Goal: Transaction & Acquisition: Purchase product/service

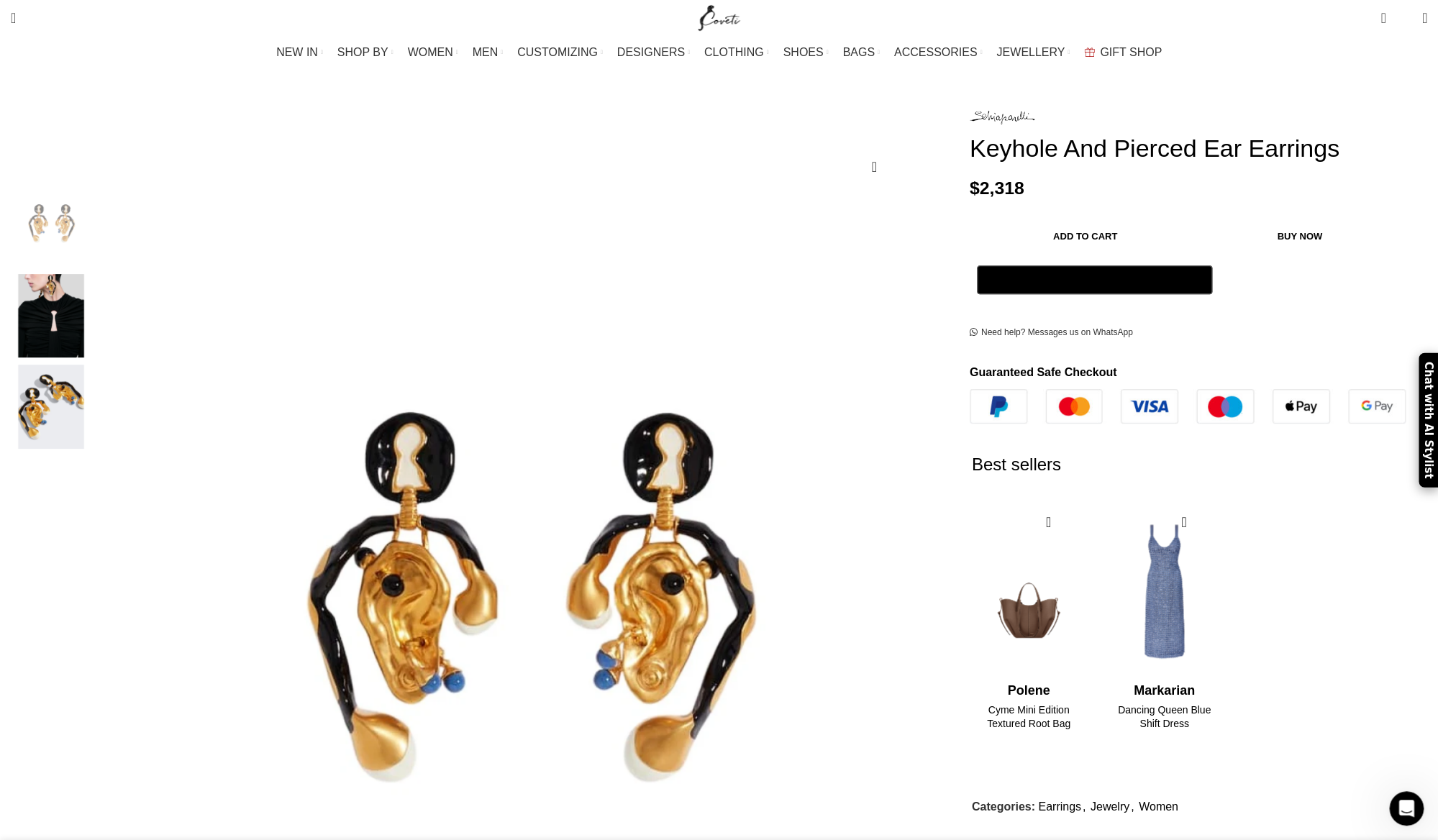
scroll to position [109, 0]
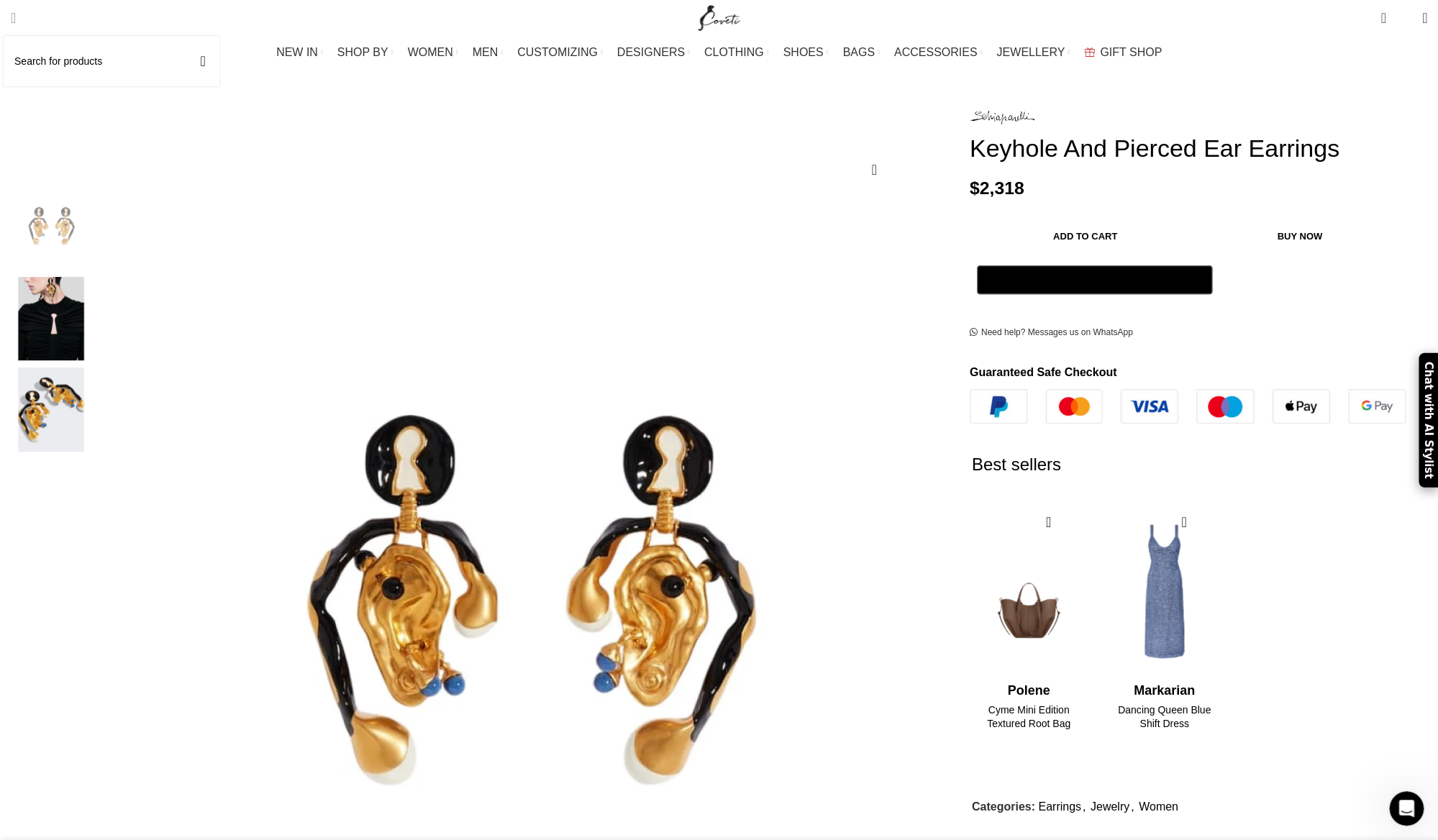
click at [16, 21] on span "Search" at bounding box center [14, 18] width 5 height 15
click at [16, 18] on span "Search" at bounding box center [14, 18] width 5 height 15
click at [80, 67] on input "Search" at bounding box center [111, 61] width 215 height 50
paste input "Schiaparelli Jewelry"
type input "Schiaparelli Jewelry"
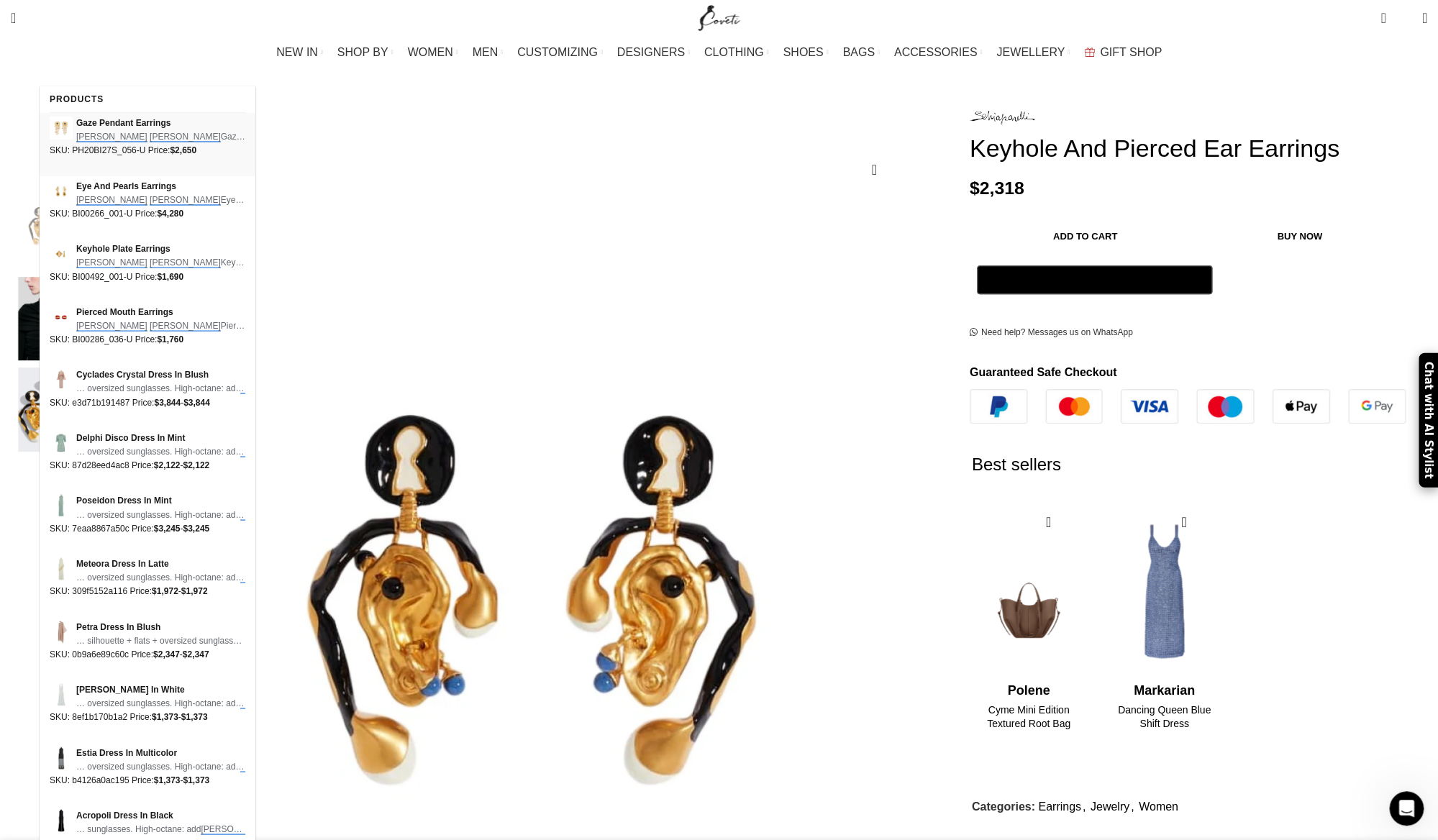
click at [140, 127] on span "Gaze Pendant Earrings" at bounding box center [161, 123] width 169 height 14
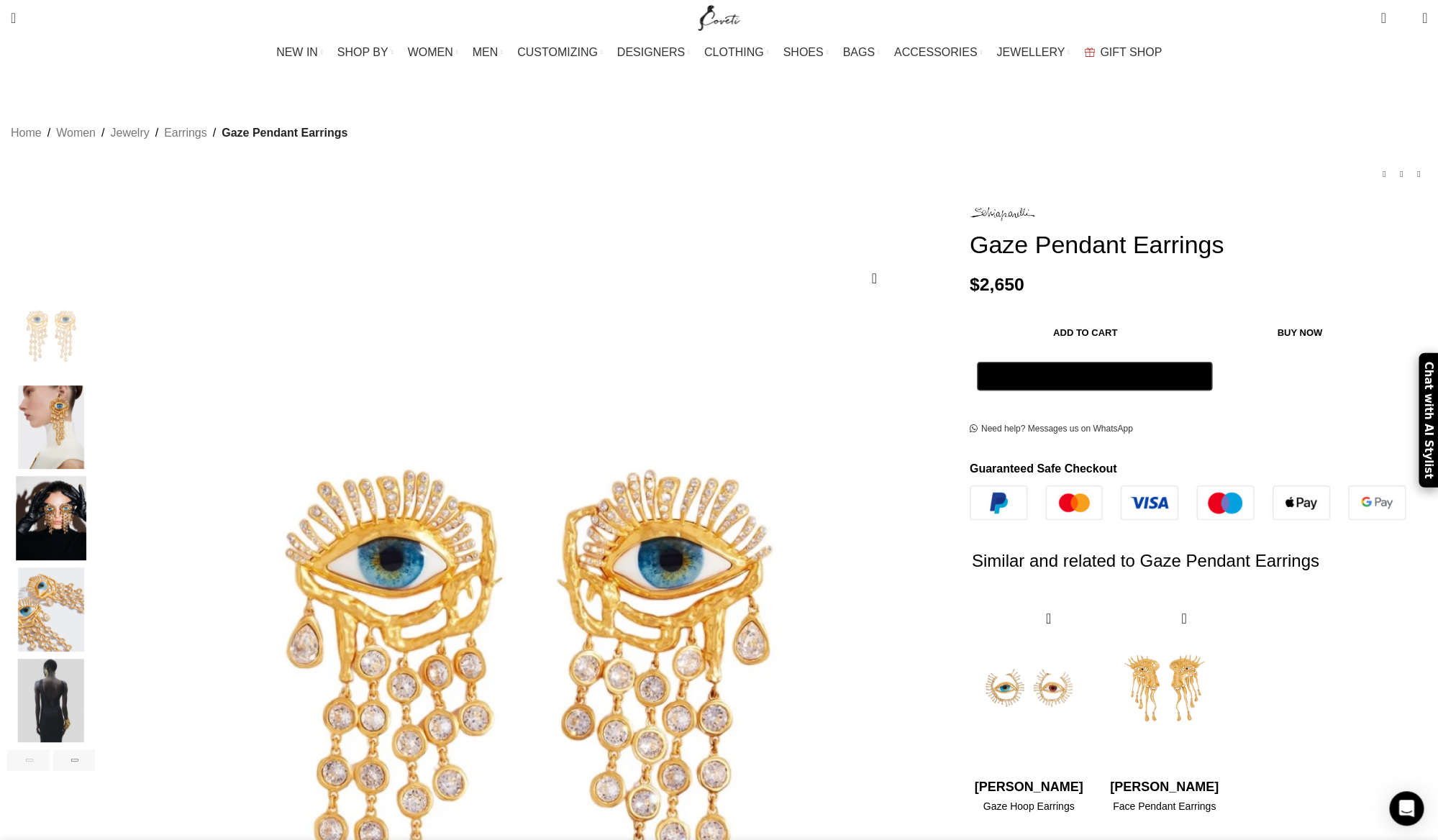
click at [95, 496] on img "3 / 7" at bounding box center [50, 518] width 88 height 84
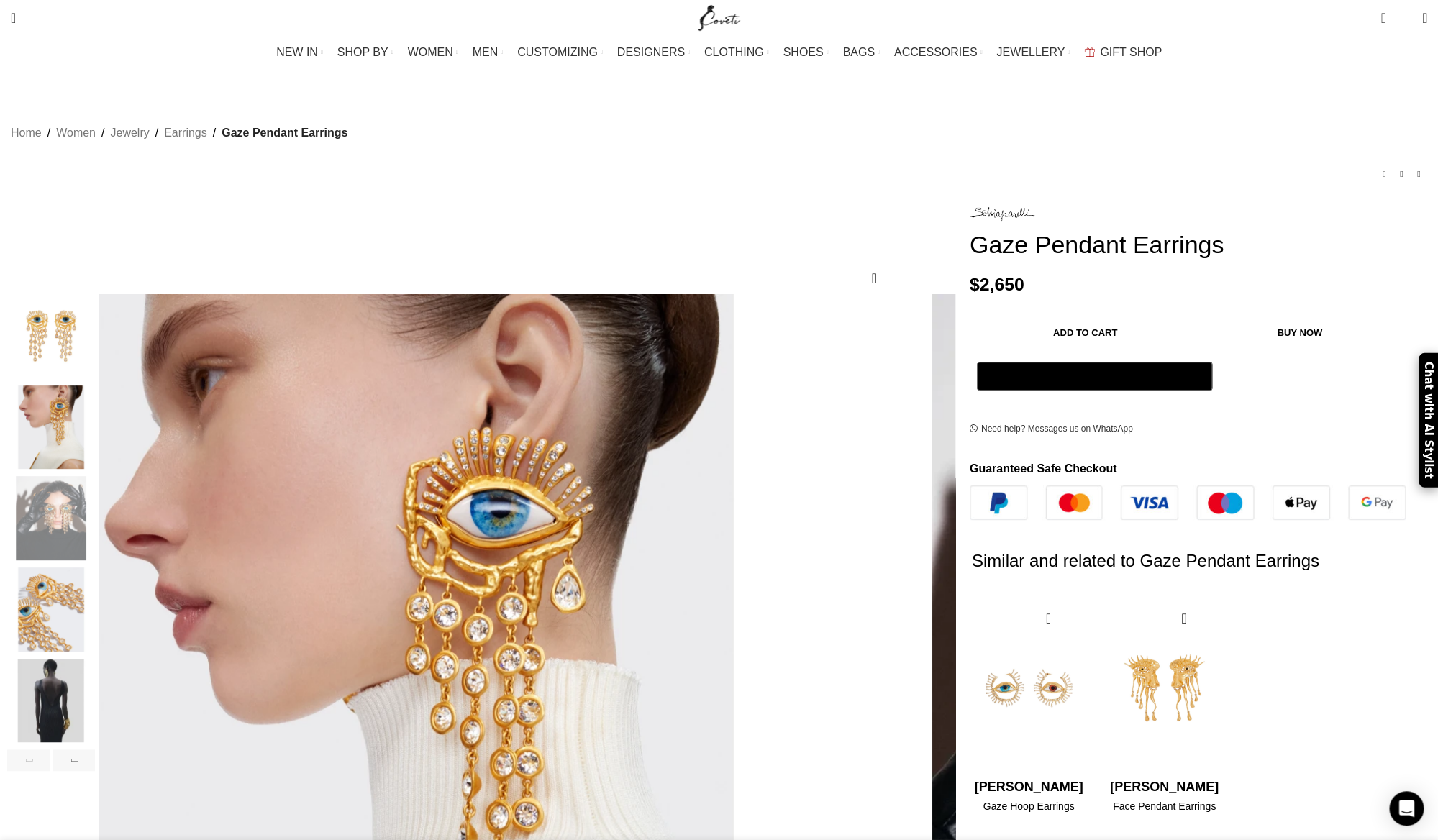
click at [95, 420] on img "2 / 7" at bounding box center [50, 427] width 88 height 84
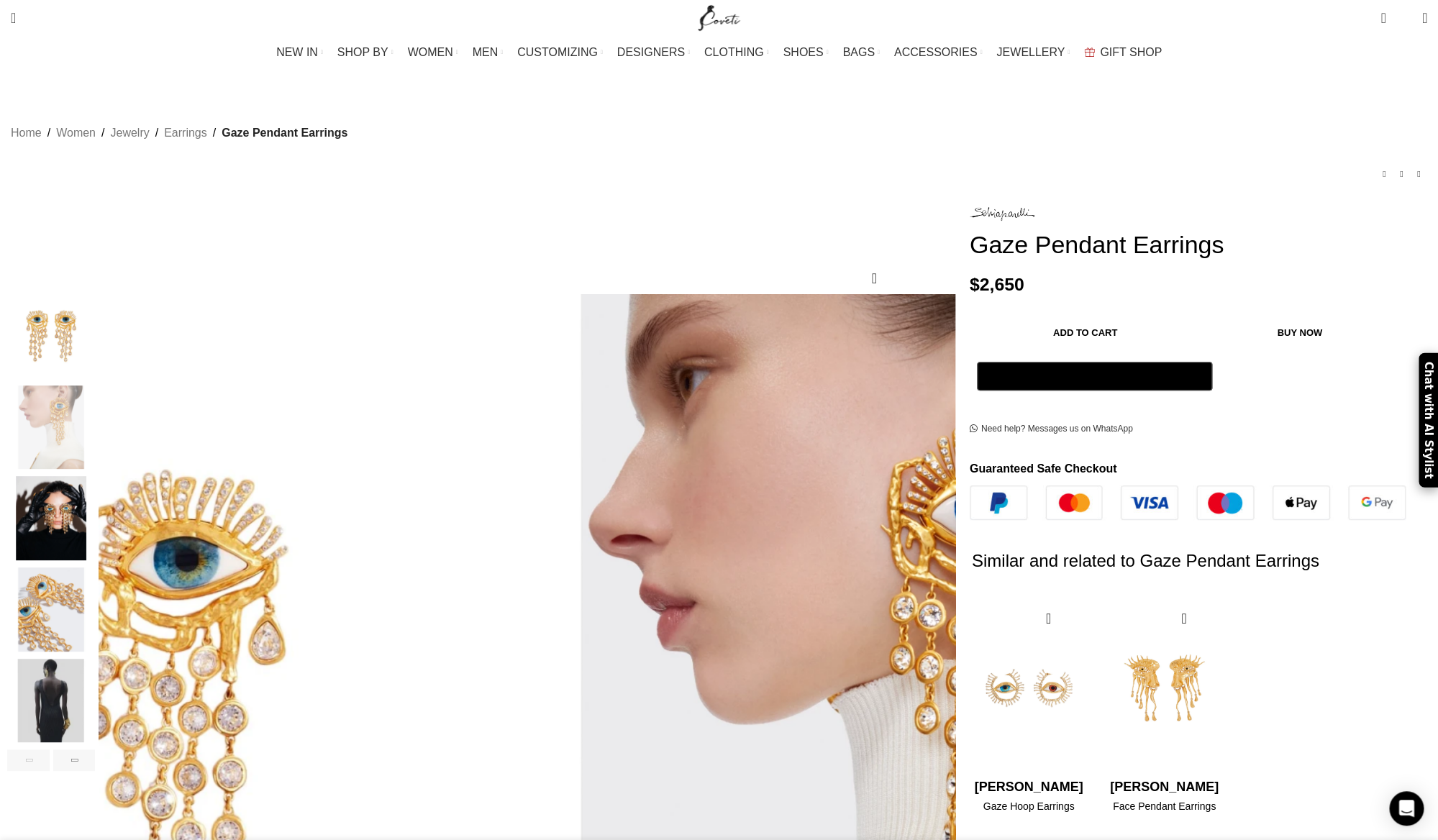
click at [95, 696] on img "5 / 7" at bounding box center [50, 701] width 88 height 84
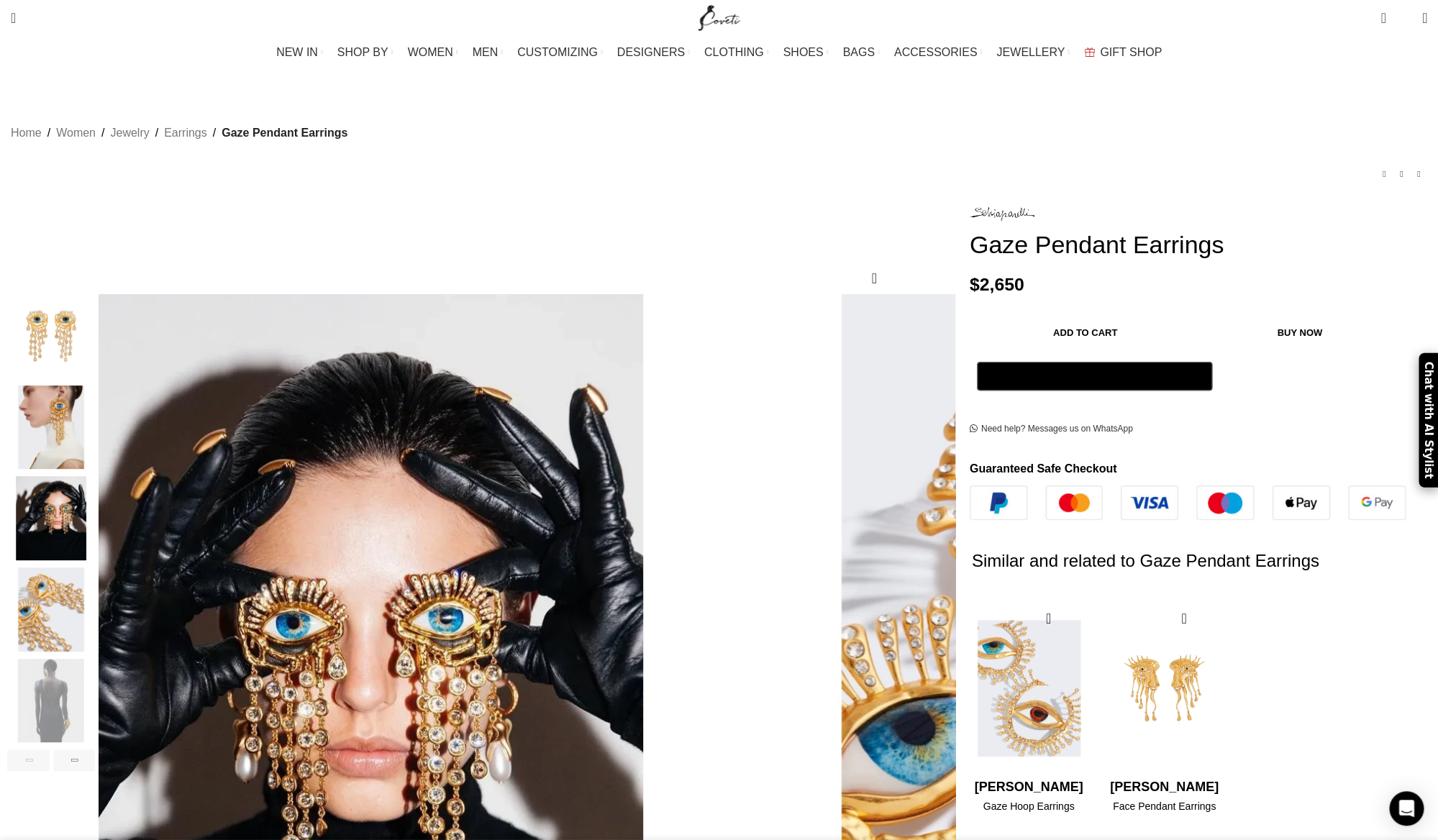
click at [969, 710] on img "1 / 2" at bounding box center [1028, 688] width 117 height 178
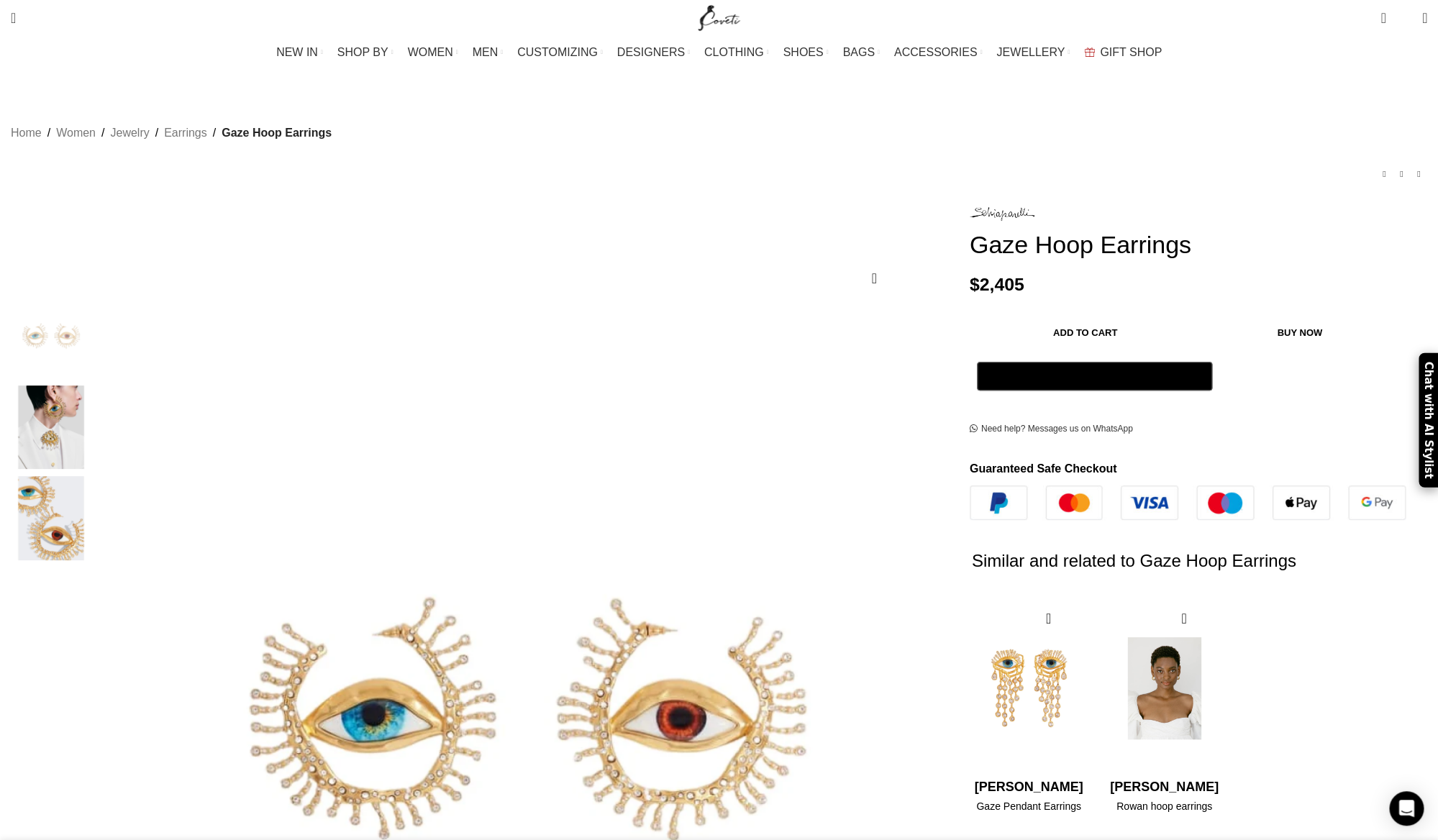
click at [1105, 666] on img "2 / 2" at bounding box center [1164, 688] width 117 height 178
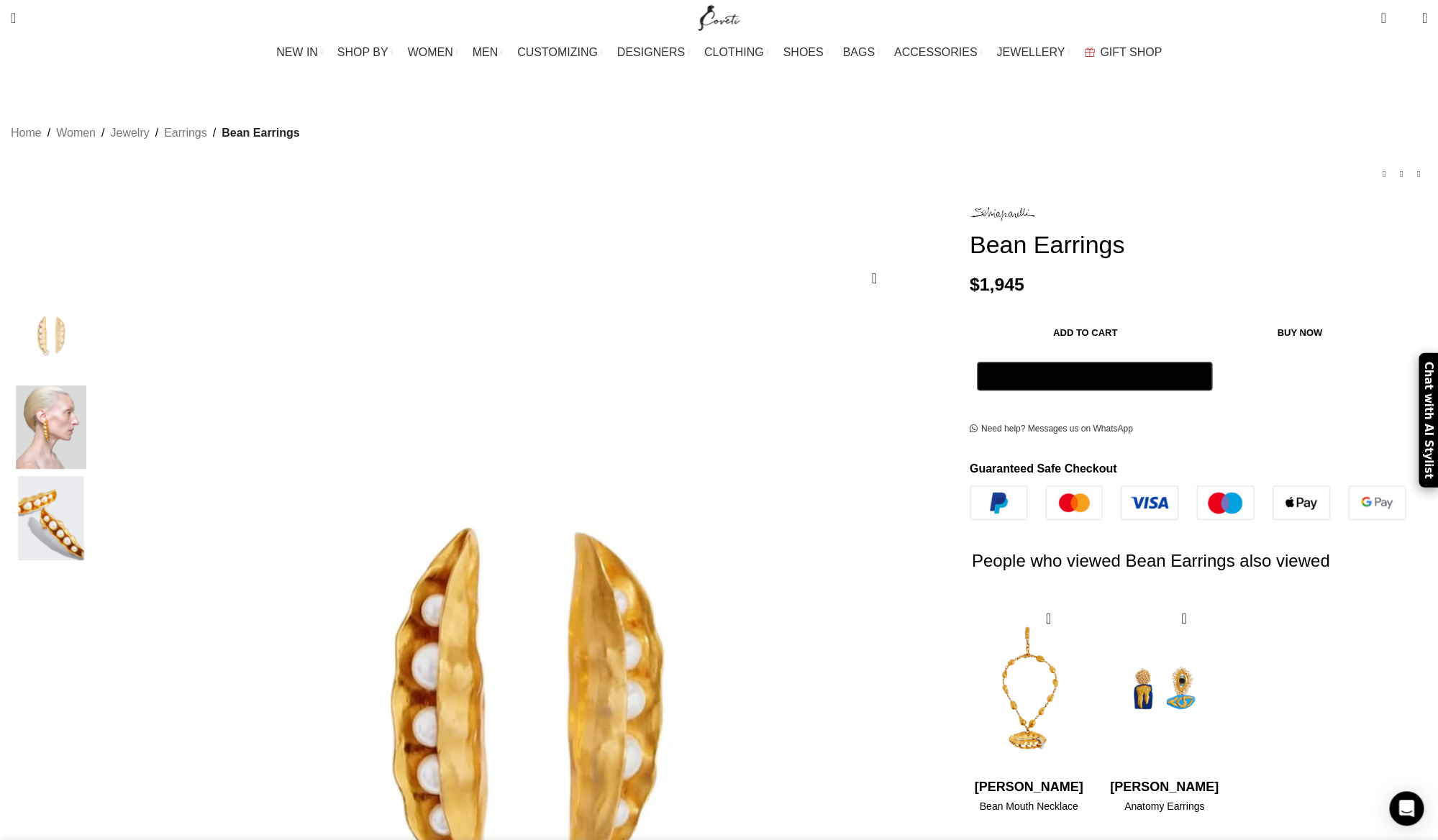
click at [95, 431] on img "2 / 3" at bounding box center [50, 427] width 88 height 84
